Goal: Task Accomplishment & Management: Use online tool/utility

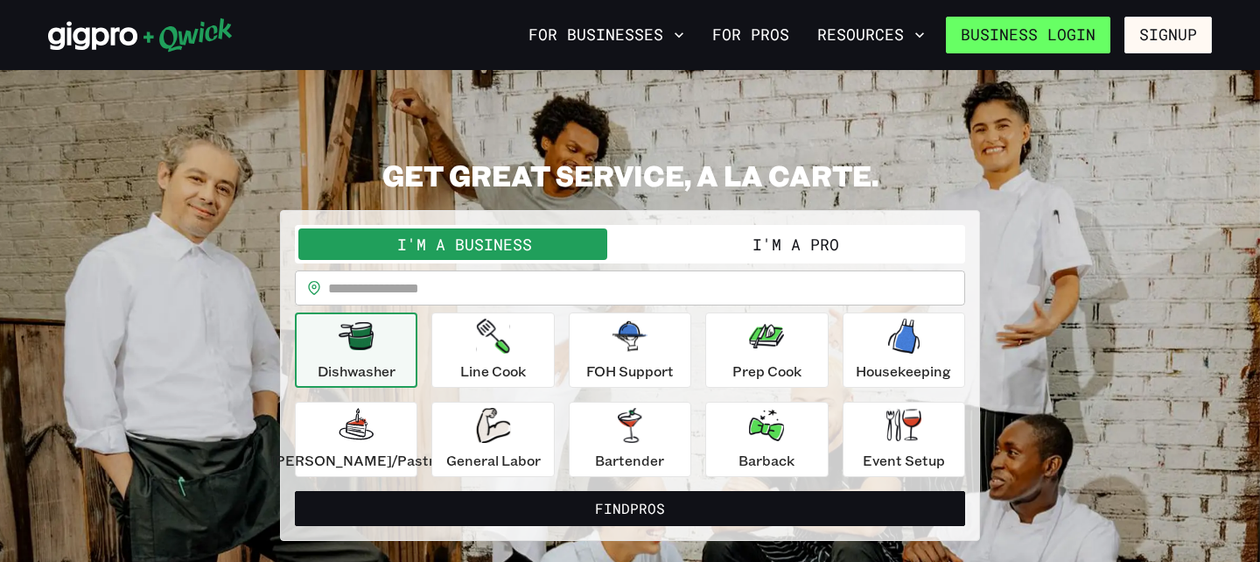
click at [1065, 38] on link "Business Login" at bounding box center [1028, 35] width 164 height 37
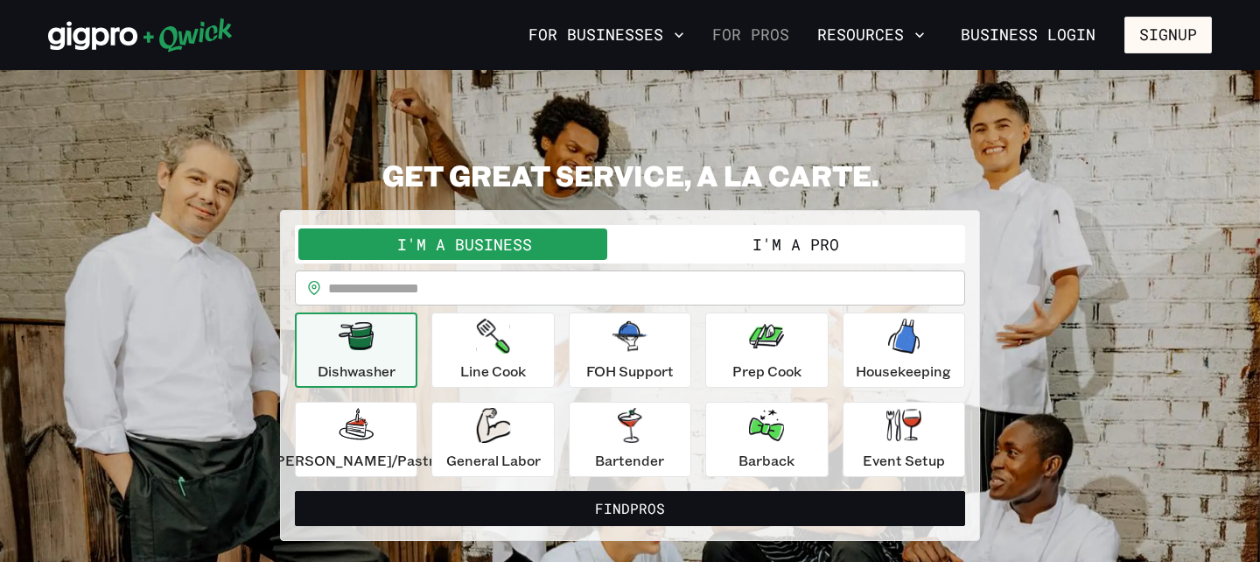
click at [740, 38] on link "For Pros" at bounding box center [750, 35] width 91 height 30
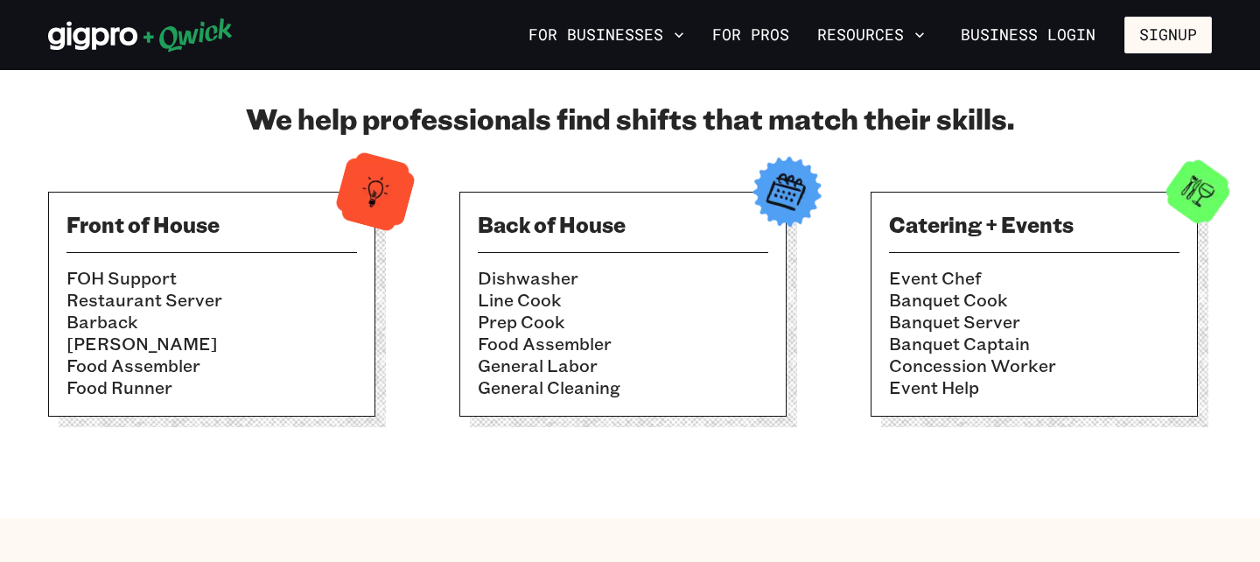
scroll to position [547, 0]
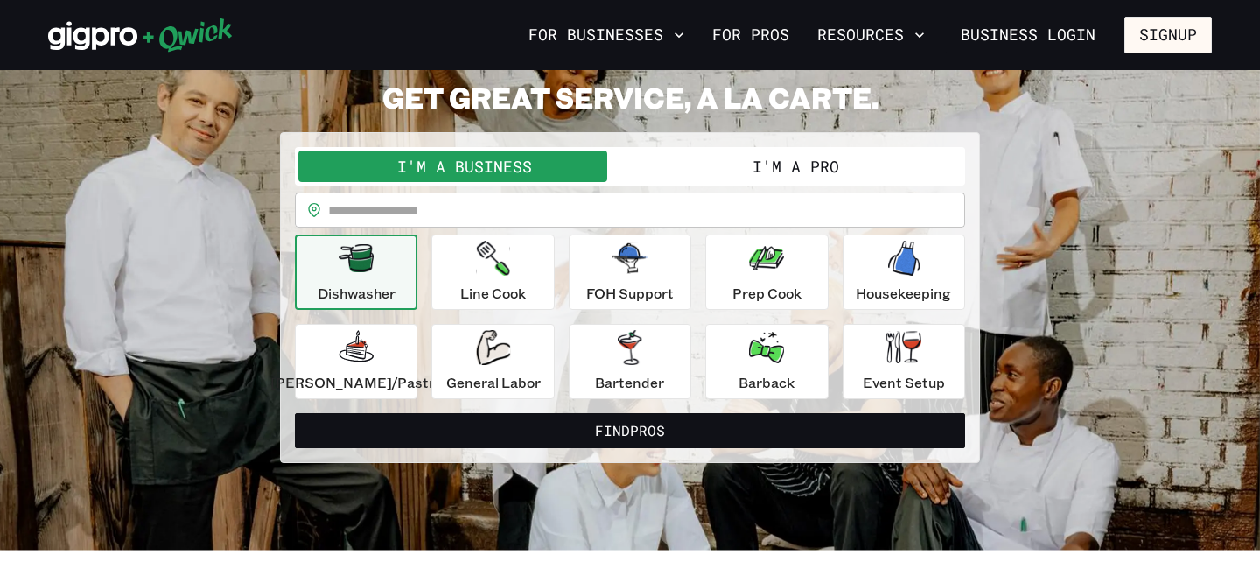
scroll to position [94, 0]
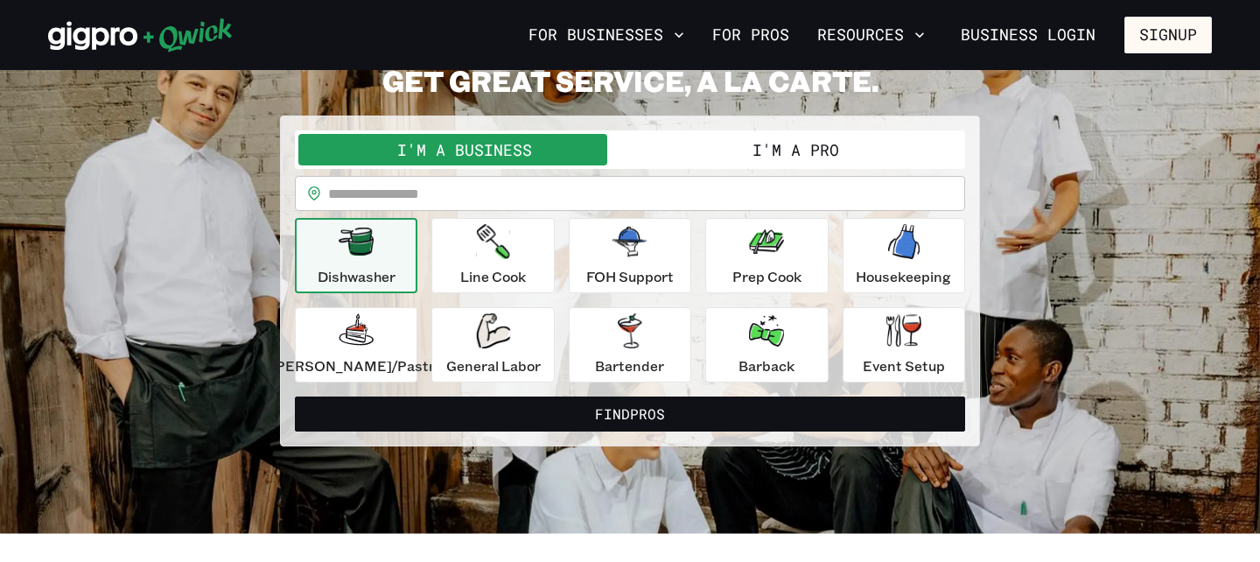
click at [794, 142] on button "I'm a Pro" at bounding box center [796, 149] width 332 height 31
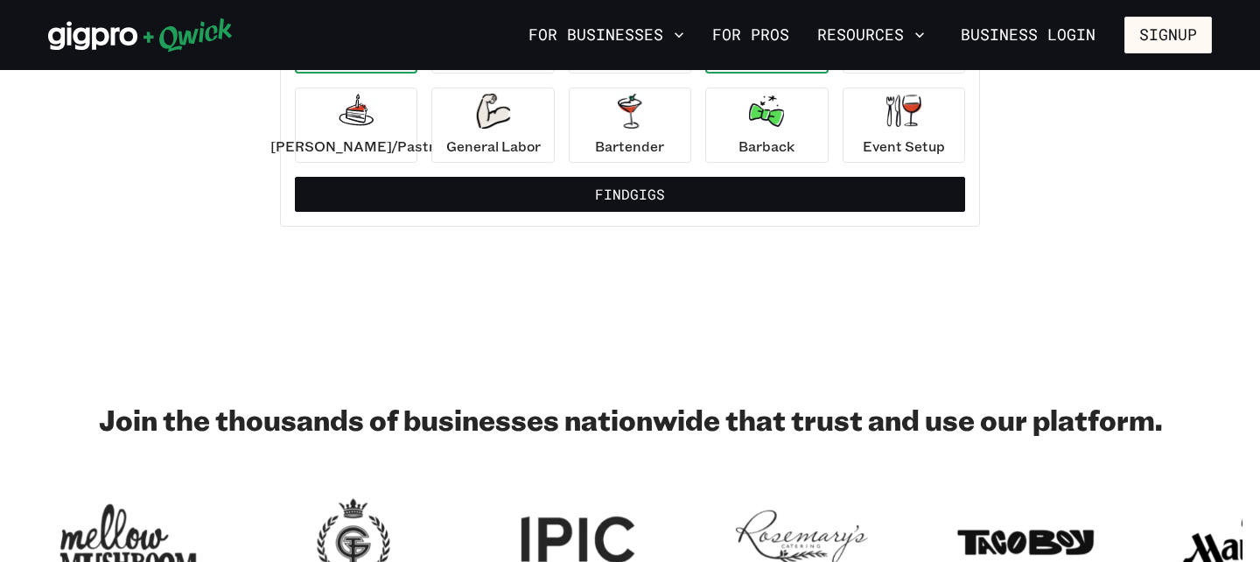
scroll to position [312, 0]
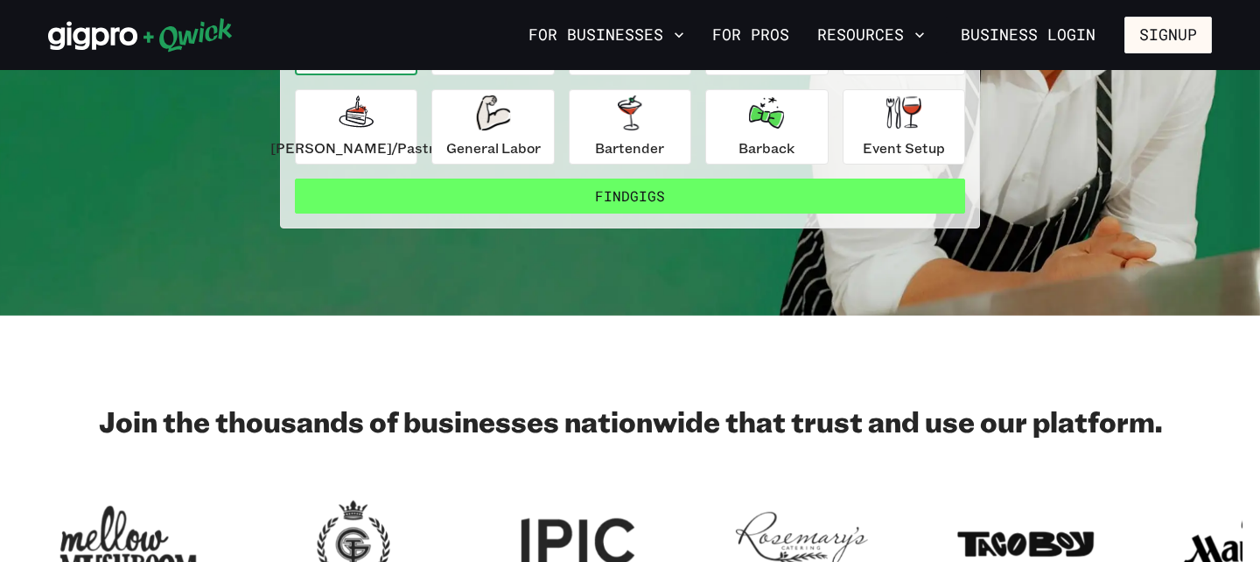
click at [702, 203] on button "Find Gigs" at bounding box center [630, 195] width 670 height 35
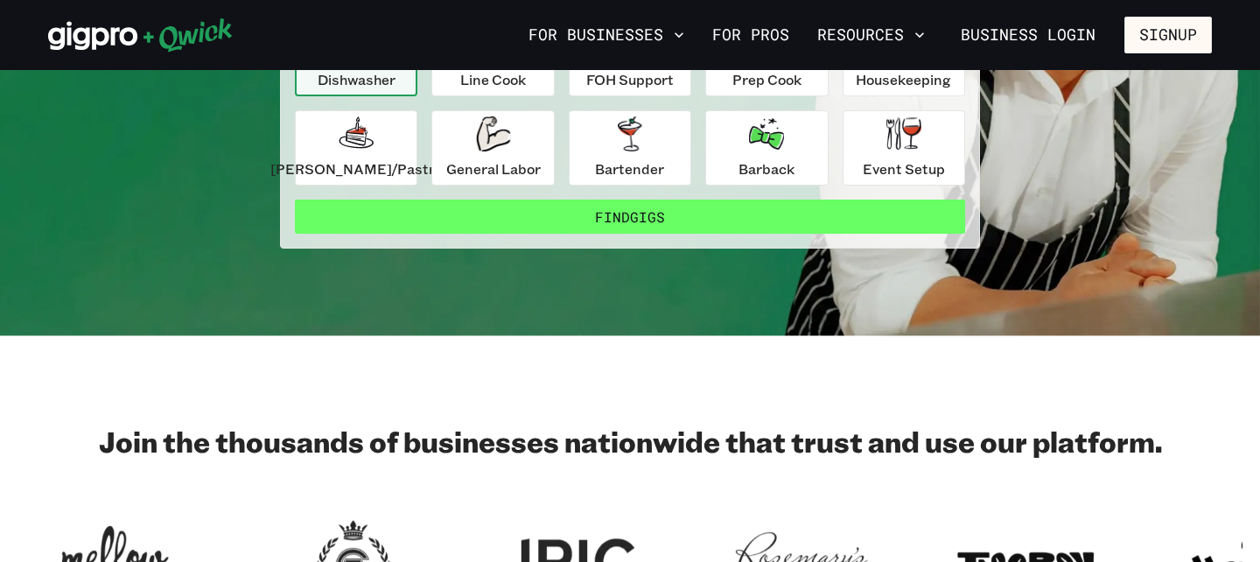
click at [686, 217] on button "Find Gigs" at bounding box center [630, 216] width 670 height 35
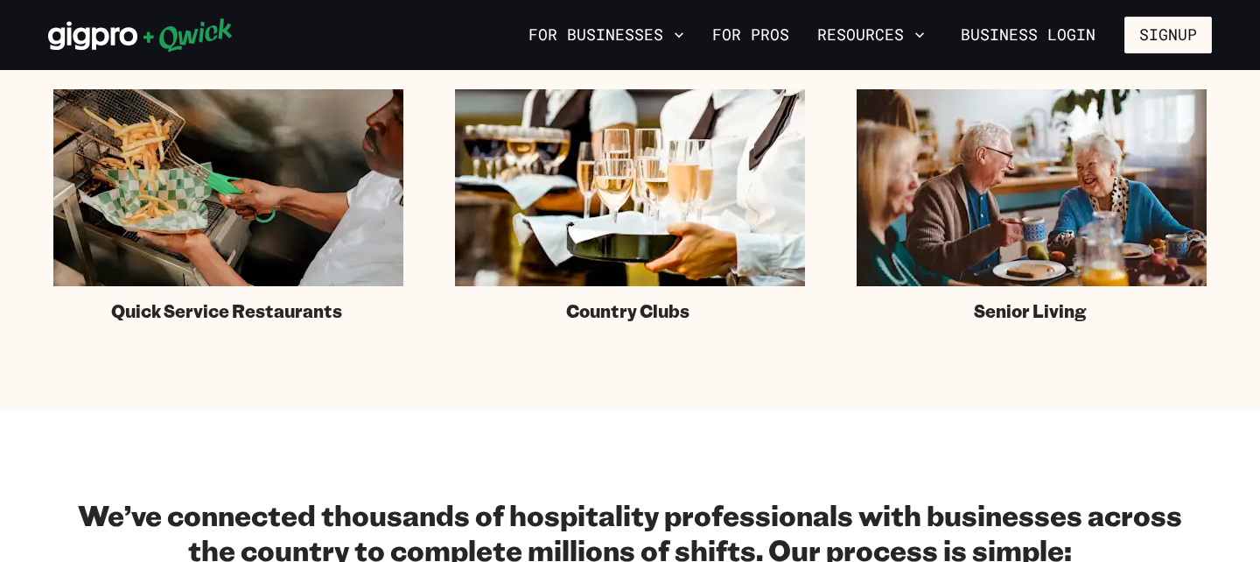
scroll to position [1477, 0]
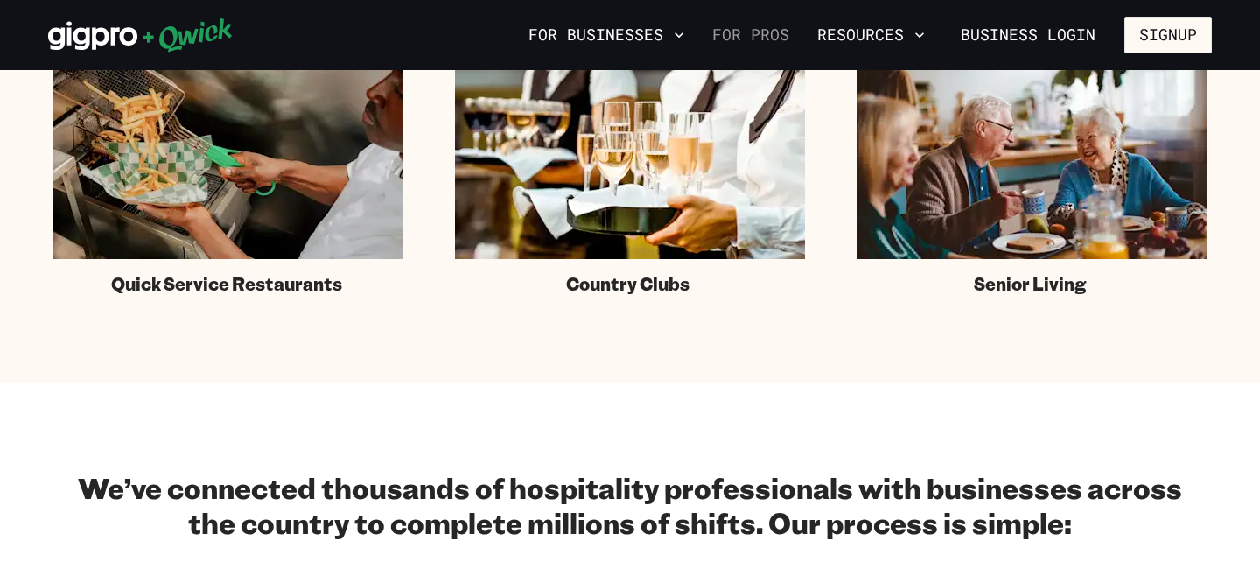
click at [772, 41] on link "For Pros" at bounding box center [750, 35] width 91 height 30
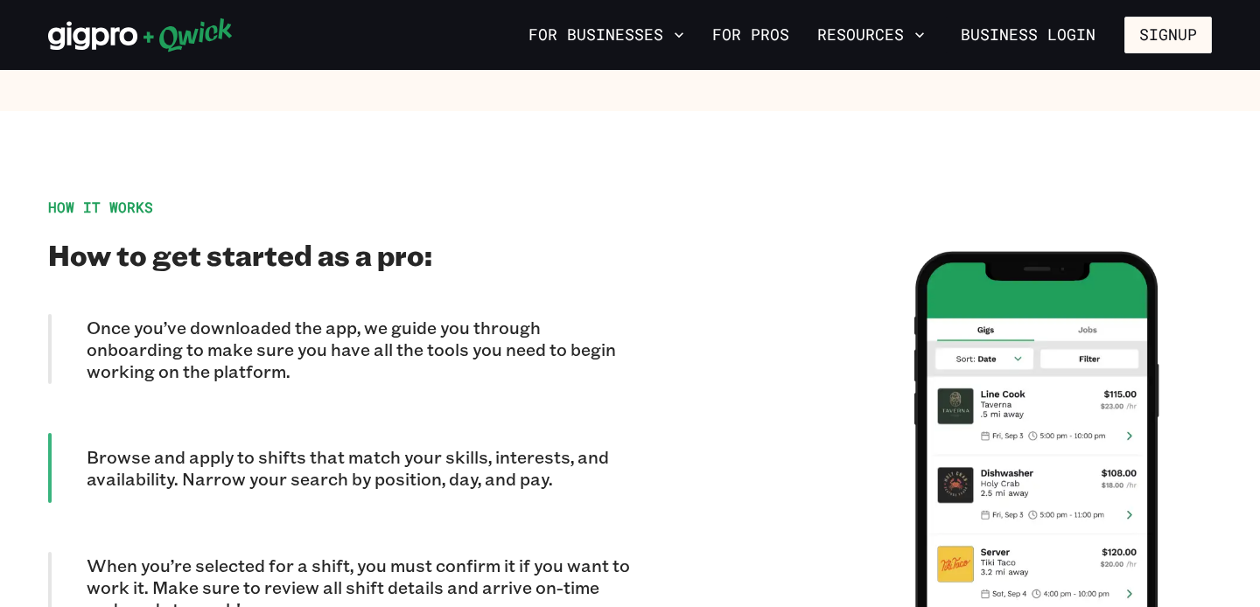
scroll to position [1432, 0]
